Goal: Task Accomplishment & Management: Complete application form

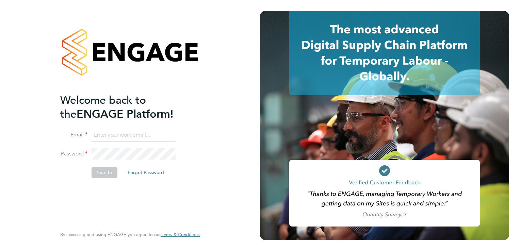
type input "amie.day@morganhunt.com"
click at [107, 171] on button "Sign In" at bounding box center [105, 172] width 26 height 11
